Goal: Find specific page/section: Find specific page/section

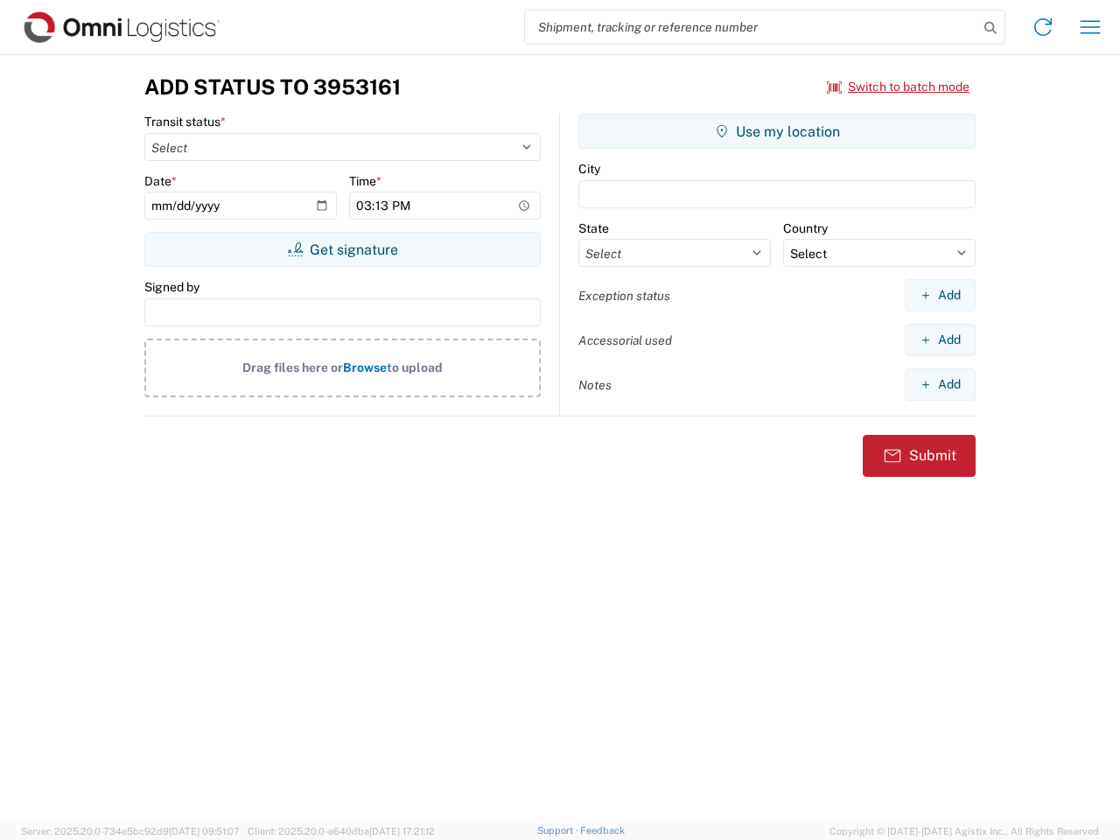
click at [751, 27] on input "search" at bounding box center [751, 26] width 453 height 33
click at [990, 28] on icon at bounding box center [990, 28] width 24 height 24
click at [1043, 27] on icon at bounding box center [1043, 27] width 28 height 28
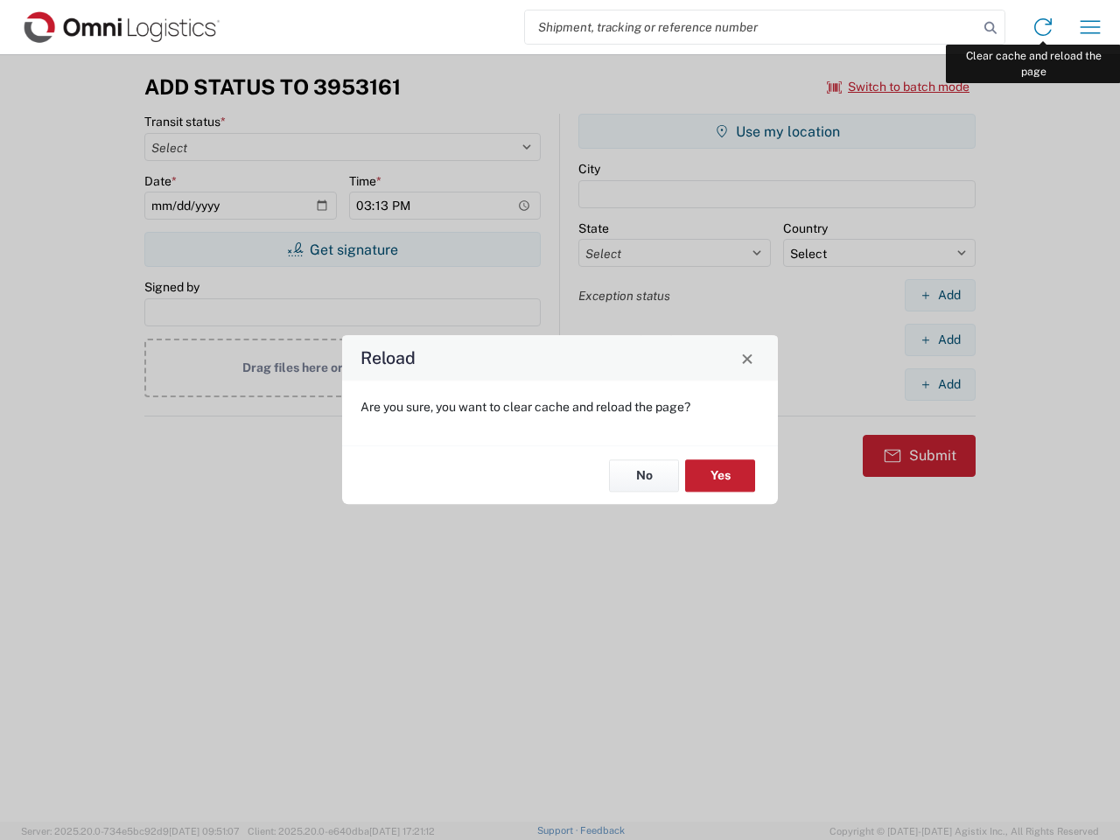
click at [1090, 27] on div "Reload Are you sure, you want to clear cache and reload the page? No Yes" at bounding box center [560, 420] width 1120 height 840
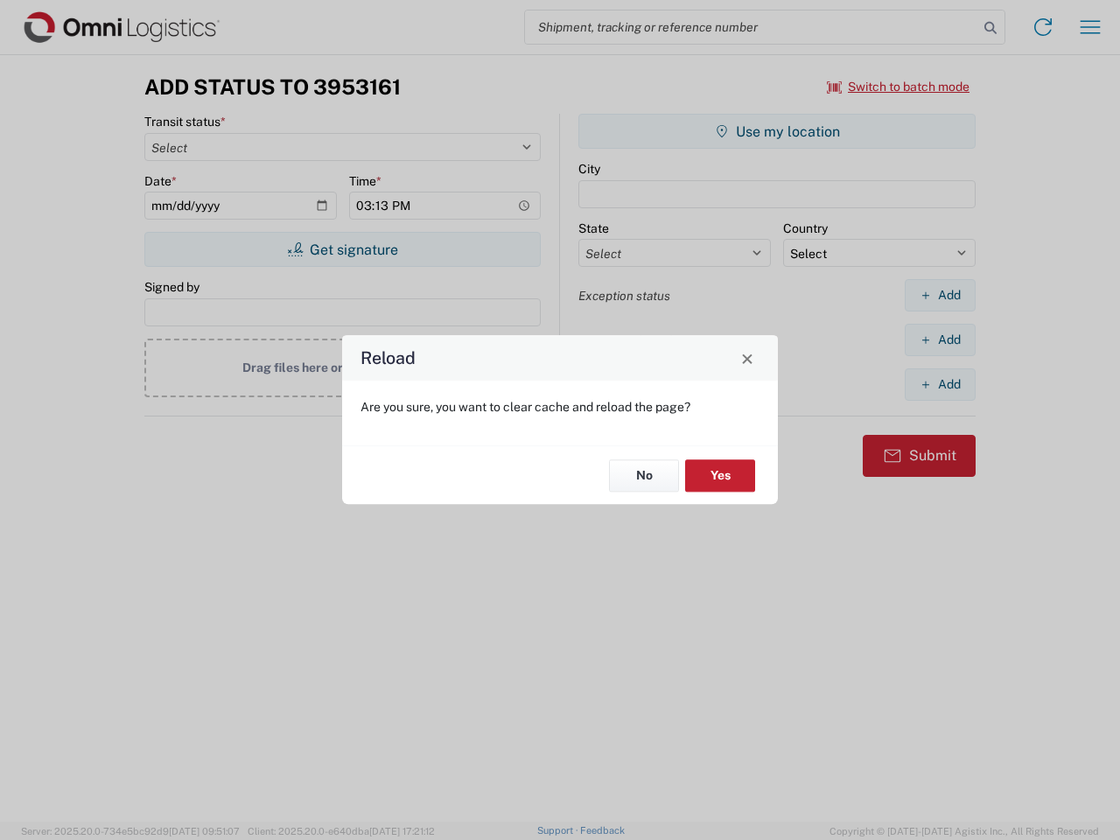
click at [898, 87] on div "Reload Are you sure, you want to clear cache and reload the page? No Yes" at bounding box center [560, 420] width 1120 height 840
click at [342, 249] on div "Reload Are you sure, you want to clear cache and reload the page? No Yes" at bounding box center [560, 420] width 1120 height 840
click at [777, 131] on div "Reload Are you sure, you want to clear cache and reload the page? No Yes" at bounding box center [560, 420] width 1120 height 840
click at [939, 295] on div "Reload Are you sure, you want to clear cache and reload the page? No Yes" at bounding box center [560, 420] width 1120 height 840
click at [939, 339] on div "Reload Are you sure, you want to clear cache and reload the page? No Yes" at bounding box center [560, 420] width 1120 height 840
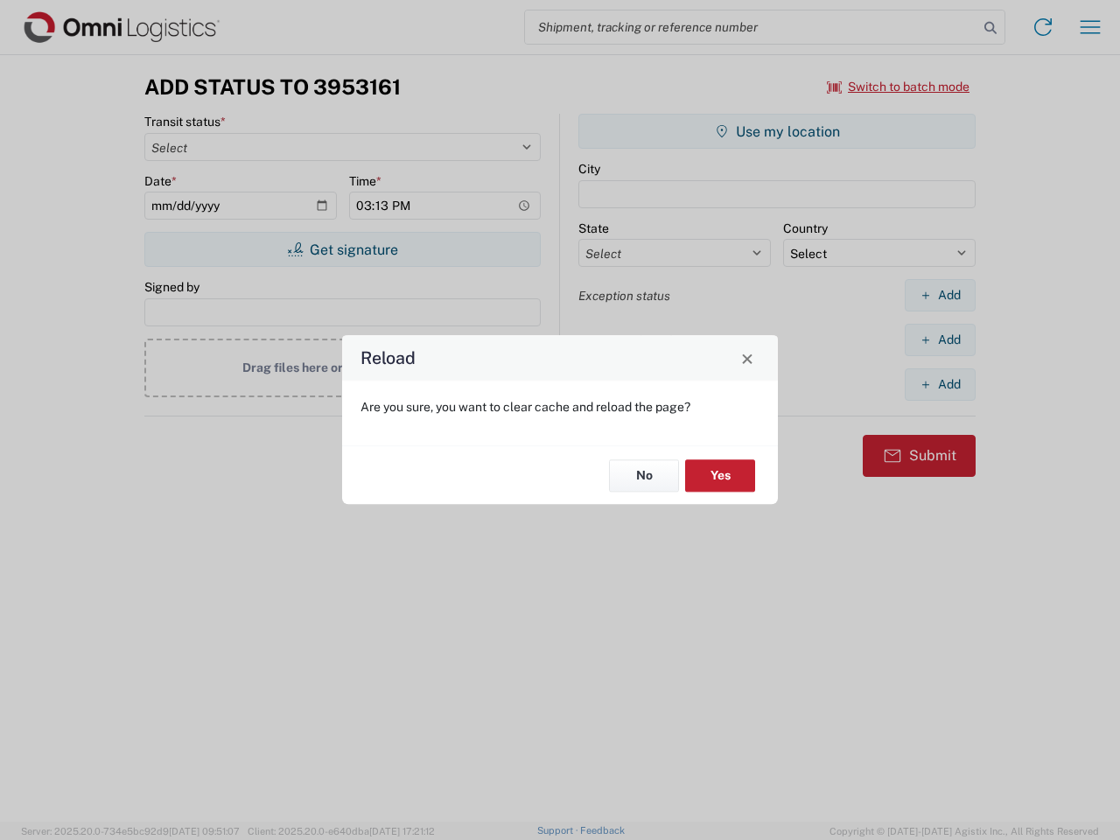
click at [939, 384] on div "Reload Are you sure, you want to clear cache and reload the page? No Yes" at bounding box center [560, 420] width 1120 height 840
